Goal: Task Accomplishment & Management: Manage account settings

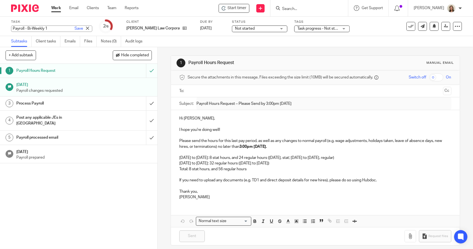
click at [44, 101] on h1 "Process Payroll" at bounding box center [57, 103] width 83 height 8
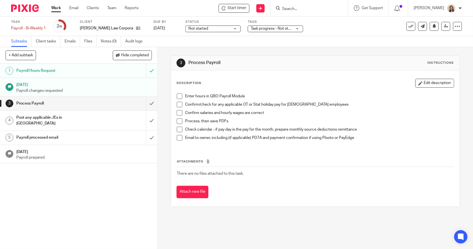
click at [179, 94] on span at bounding box center [180, 96] width 6 height 6
click at [180, 103] on span at bounding box center [180, 105] width 6 height 6
click at [179, 113] on span at bounding box center [180, 113] width 6 height 6
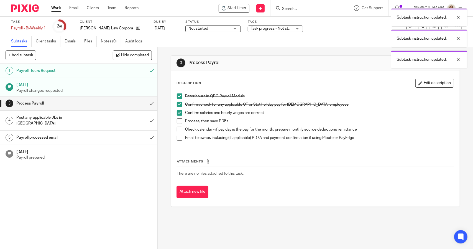
click at [179, 121] on span at bounding box center [180, 121] width 6 height 6
click at [179, 129] on span at bounding box center [180, 130] width 6 height 6
click at [178, 136] on span at bounding box center [180, 138] width 6 height 6
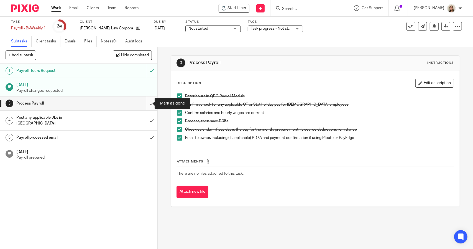
click at [145, 103] on input "submit" at bounding box center [78, 103] width 157 height 14
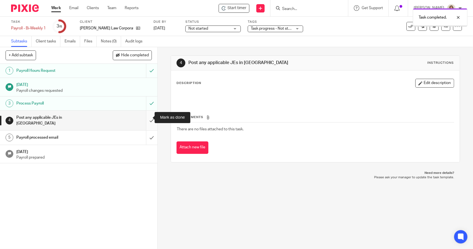
click at [148, 117] on input "submit" at bounding box center [78, 120] width 157 height 20
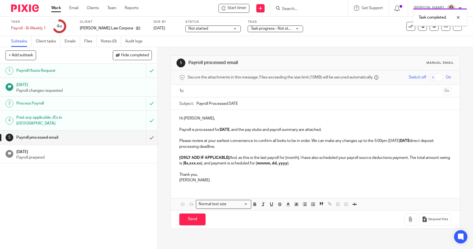
click at [256, 101] on input "Payroll Processed DATE" at bounding box center [323, 103] width 254 height 12
type input "Payroll Processed 2025.08.22"
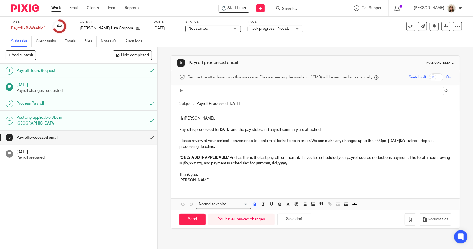
click at [227, 131] on p "Payroll is processed for DATE , and the pay stubs and payroll summary are attac…" at bounding box center [315, 130] width 272 height 6
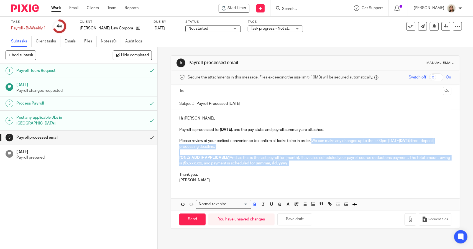
drag, startPoint x: 301, startPoint y: 162, endPoint x: 311, endPoint y: 141, distance: 22.3
click at [311, 141] on div "Hi Joshua, Payroll is processed for 2025.08.22 , and the pay stubs and payroll …" at bounding box center [315, 148] width 288 height 77
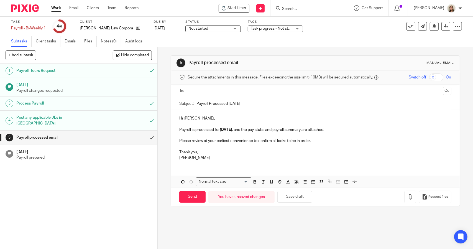
click at [185, 145] on p at bounding box center [315, 147] width 272 height 6
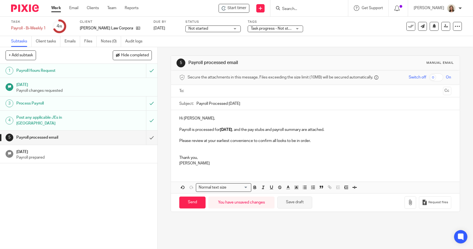
click at [301, 204] on button "Save draft" at bounding box center [294, 202] width 35 height 12
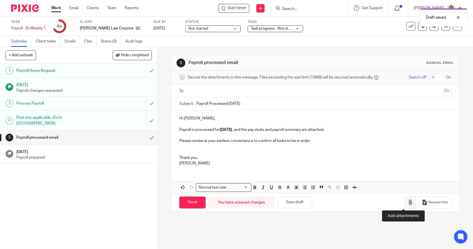
click at [406, 201] on button "button" at bounding box center [410, 202] width 12 height 12
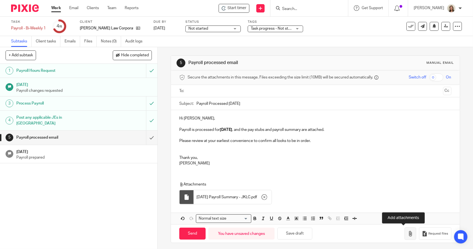
click at [407, 233] on icon "button" at bounding box center [410, 234] width 6 height 6
click at [215, 92] on input "text" at bounding box center [314, 91] width 251 height 6
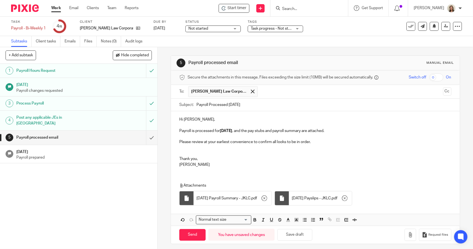
click at [208, 117] on p "Hi Joshua," at bounding box center [315, 120] width 272 height 6
drag, startPoint x: 351, startPoint y: 131, endPoint x: 343, endPoint y: 133, distance: 8.3
click at [351, 131] on p "Payroll is processed for 2025.08.22 , and the pay stubs and payroll summary are…" at bounding box center [315, 131] width 272 height 6
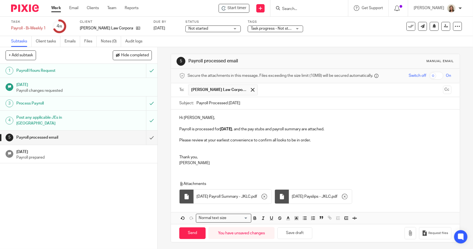
scroll to position [2, 0]
click at [183, 231] on input "Send" at bounding box center [192, 233] width 26 height 12
type input "Sent"
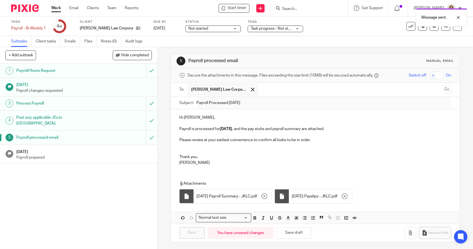
drag, startPoint x: 36, startPoint y: 28, endPoint x: 36, endPoint y: 24, distance: 3.9
click at [36, 28] on div "Payroll - Bi-Weekly 1 Save Payroll - Bi-Weekly 1" at bounding box center [28, 28] width 35 height 6
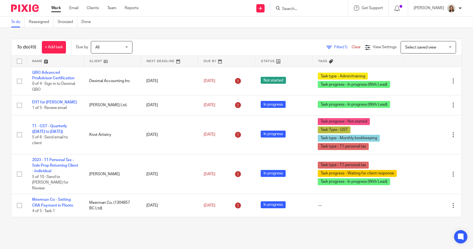
click at [343, 46] on span "(1)" at bounding box center [345, 47] width 4 height 4
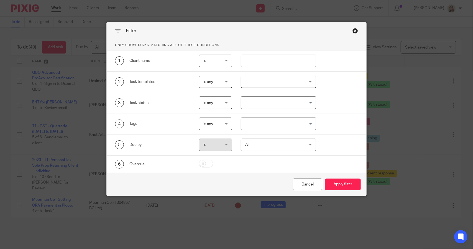
click at [301, 121] on input "Search for option" at bounding box center [276, 124] width 71 height 10
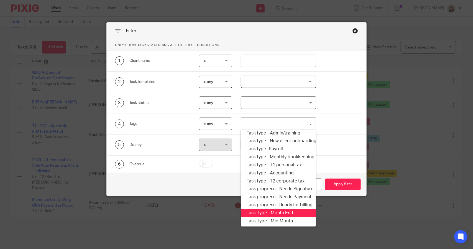
scroll to position [66, 0]
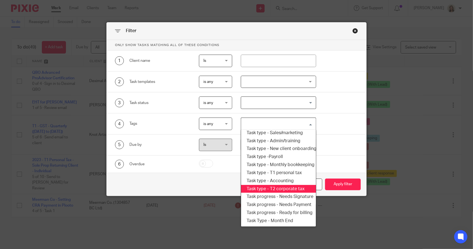
click at [280, 187] on li "Task type - T2 corporate tax" at bounding box center [278, 189] width 74 height 8
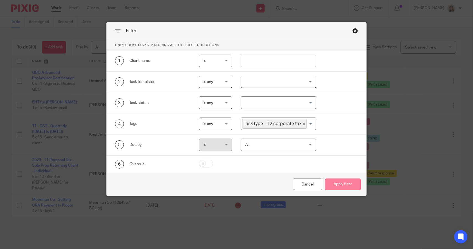
click at [327, 185] on button "Apply filter" at bounding box center [343, 184] width 36 height 12
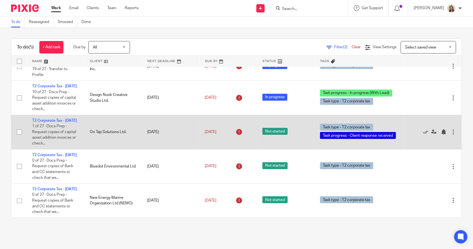
scroll to position [42, 0]
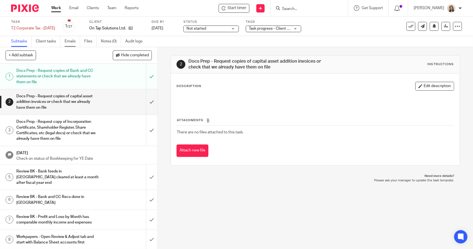
click at [73, 37] on link "Emails" at bounding box center [73, 41] width 16 height 11
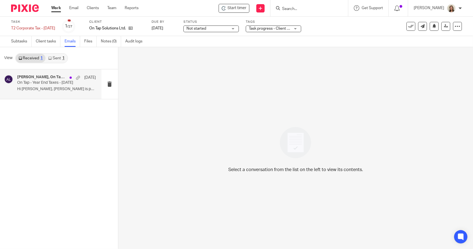
click at [42, 81] on p "On Tap - Year End Taxes - [DATE]" at bounding box center [48, 82] width 63 height 5
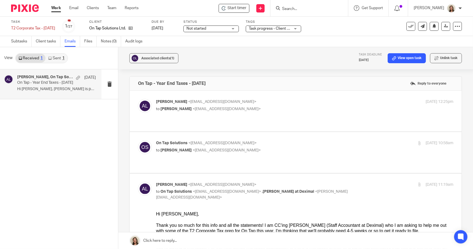
click at [259, 106] on p "to [PERSON_NAME] <[EMAIL_ADDRESS][DOMAIN_NAME]>" at bounding box center [255, 109] width 198 height 6
checkbox input "true"
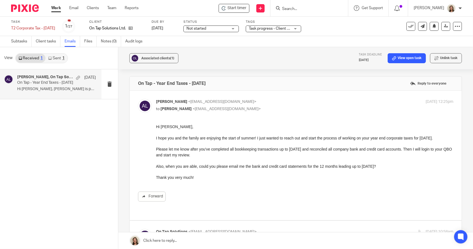
drag, startPoint x: 306, startPoint y: 165, endPoint x: 395, endPoint y: 163, distance: 89.5
click at [395, 163] on p "Also, when you are able, could you please email me the bank and credit card sta…" at bounding box center [304, 166] width 297 height 6
click at [395, 165] on p "Also, when you are able, could you please email me the bank and credit card sta…" at bounding box center [304, 166] width 297 height 6
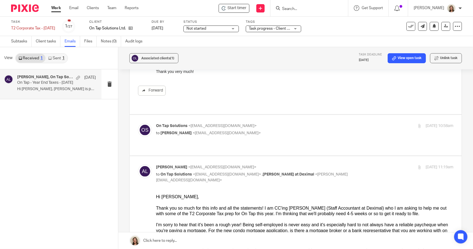
scroll to position [111, 0]
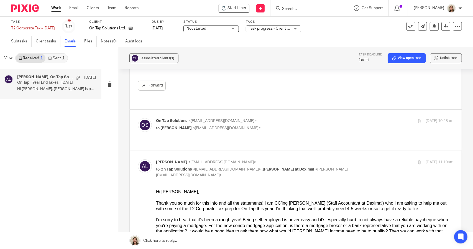
click at [261, 122] on label at bounding box center [296, 130] width 332 height 41
click at [138, 118] on input "checkbox" at bounding box center [138, 118] width 0 height 0
checkbox input "true"
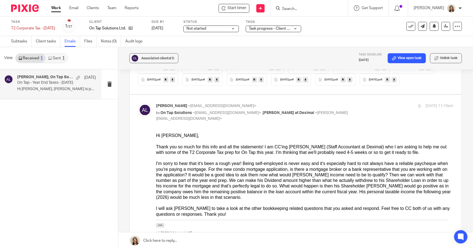
scroll to position [526, 0]
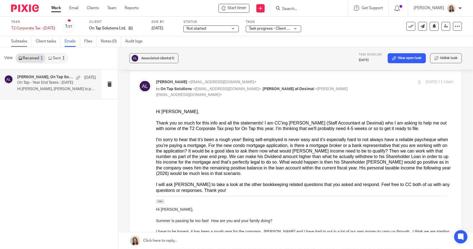
click at [22, 40] on link "Subtasks" at bounding box center [21, 41] width 20 height 11
click at [53, 25] on div "Task T2 Corporate Tax - June 2025 Save T2 Corporate Tax - June 2025" at bounding box center [33, 26] width 44 height 13
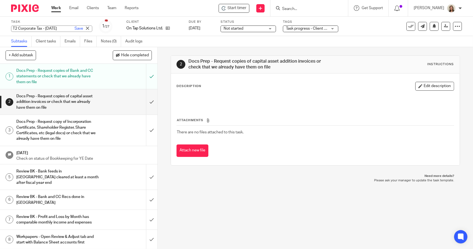
click at [45, 26] on div "T2 Corporate Tax - [DATE] Save T2 Corporate Tax - [DATE]" at bounding box center [51, 28] width 81 height 6
